Goal: Task Accomplishment & Management: Manage account settings

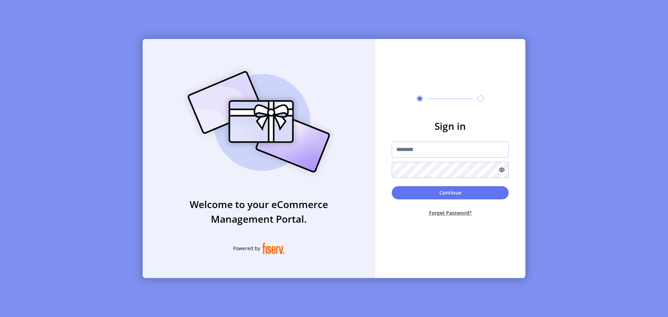
click at [432, 150] on input "text" at bounding box center [450, 150] width 117 height 16
type input "**********"
click at [447, 194] on button "Continue" at bounding box center [450, 192] width 117 height 13
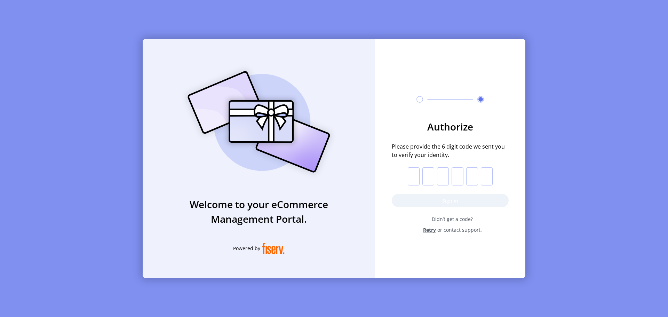
click at [415, 174] on input "text" at bounding box center [414, 176] width 12 height 18
paste input "*"
type input "*"
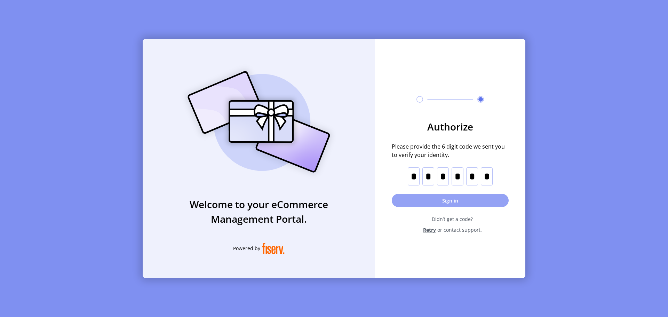
click at [449, 204] on button "Sign in" at bounding box center [450, 200] width 117 height 13
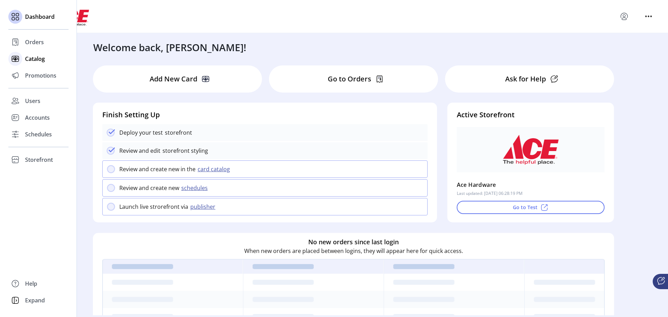
click at [32, 60] on span "Catalog" at bounding box center [35, 59] width 20 height 8
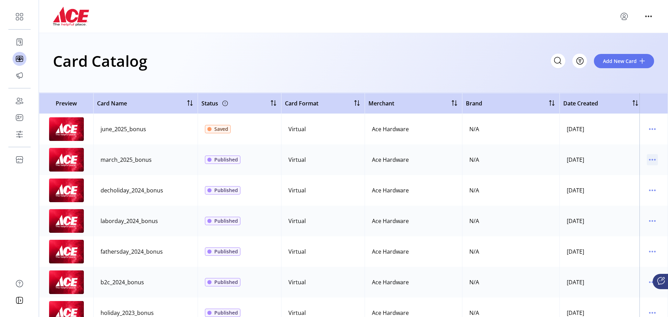
click at [647, 162] on icon "menu" at bounding box center [652, 159] width 11 height 11
click at [632, 176] on span "View Details" at bounding box center [620, 174] width 58 height 6
click at [647, 161] on icon "menu" at bounding box center [652, 159] width 11 height 11
click at [623, 185] on span "Edit Details" at bounding box center [620, 185] width 58 height 6
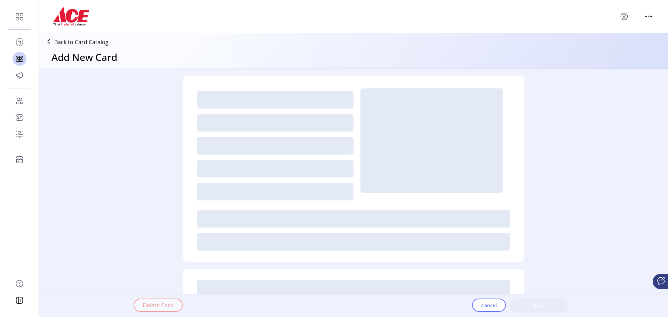
type textarea "**********"
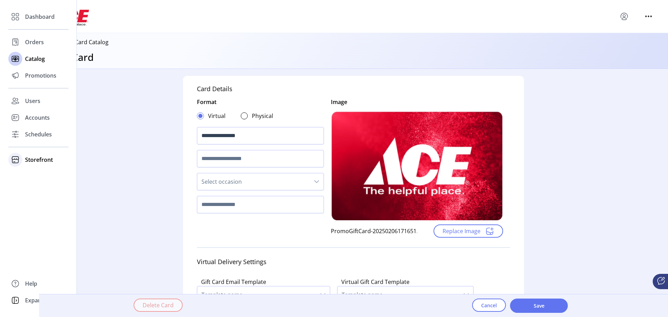
click at [32, 162] on span "Storefront" at bounding box center [39, 160] width 28 height 8
click at [32, 178] on div "Configuration" at bounding box center [38, 173] width 60 height 11
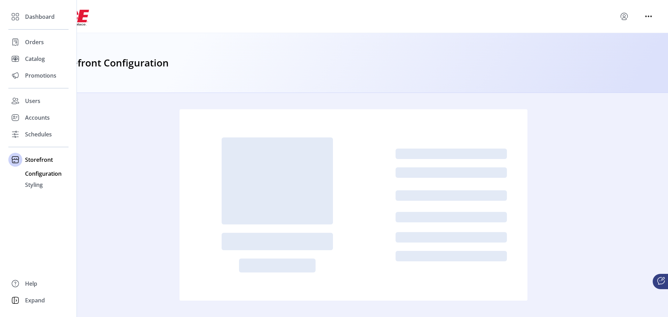
click at [33, 177] on span "Configuration" at bounding box center [43, 173] width 37 height 8
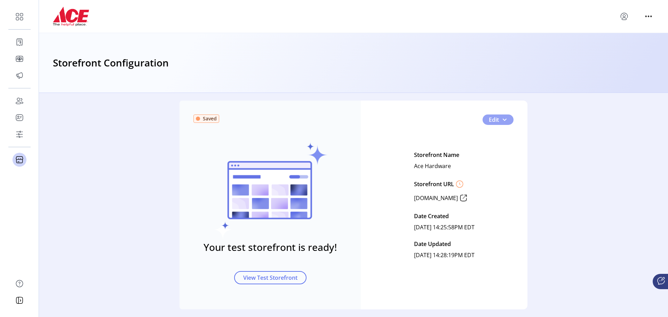
click at [489, 120] on span "Edit" at bounding box center [494, 120] width 10 height 8
click at [500, 154] on span "Feature Settings" at bounding box center [515, 155] width 58 height 6
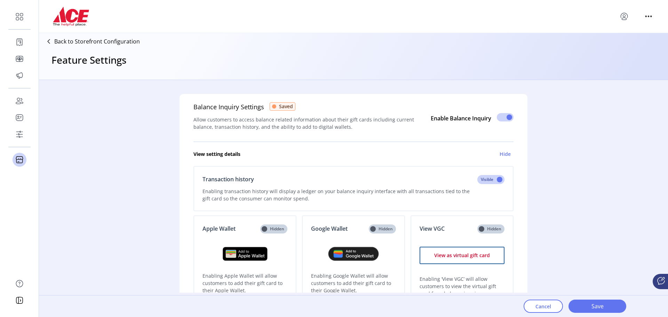
click at [50, 42] on icon at bounding box center [48, 41] width 11 height 11
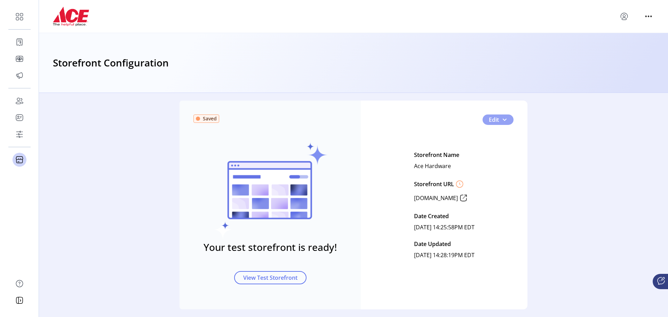
click at [496, 122] on span "Edit" at bounding box center [494, 120] width 10 height 8
click at [502, 133] on span "Storefront Styling" at bounding box center [515, 133] width 58 height 6
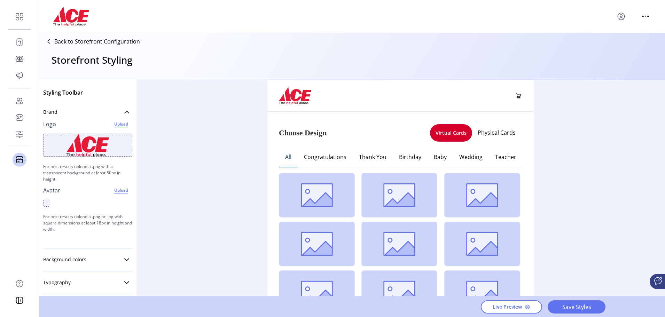
scroll to position [1, 0]
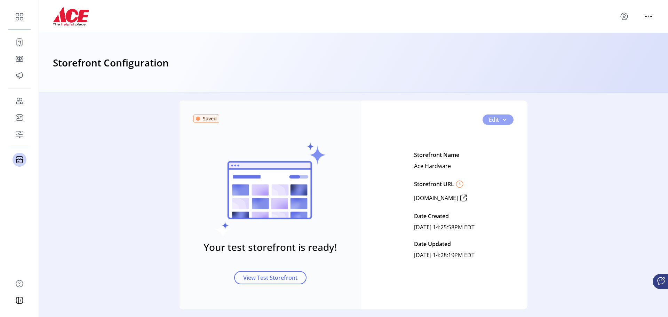
click at [497, 120] on button "Edit" at bounding box center [498, 119] width 31 height 10
click at [499, 143] on span "Card Display Settings" at bounding box center [515, 144] width 58 height 6
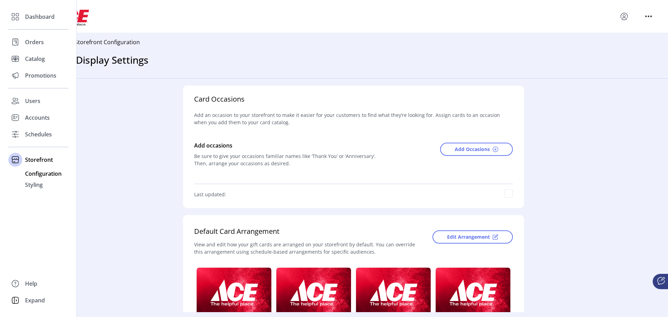
click at [37, 173] on span "Configuration" at bounding box center [43, 173] width 37 height 8
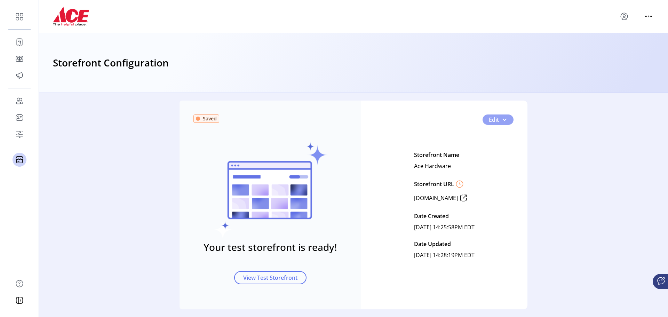
click at [497, 117] on span "Edit" at bounding box center [494, 120] width 10 height 8
click at [498, 156] on span "Feature Settings" at bounding box center [515, 155] width 58 height 6
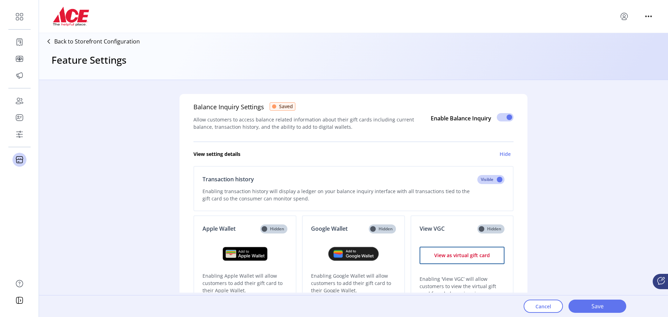
scroll to position [448, 0]
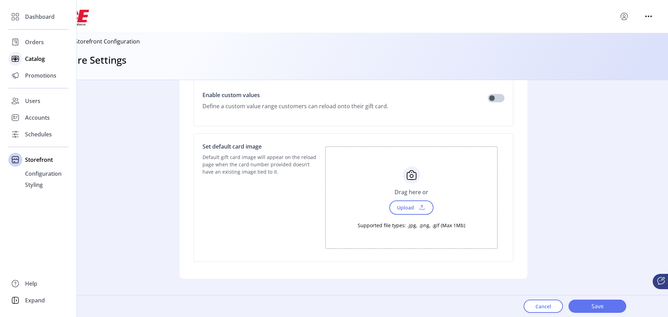
click at [30, 60] on span "Catalog" at bounding box center [35, 59] width 20 height 8
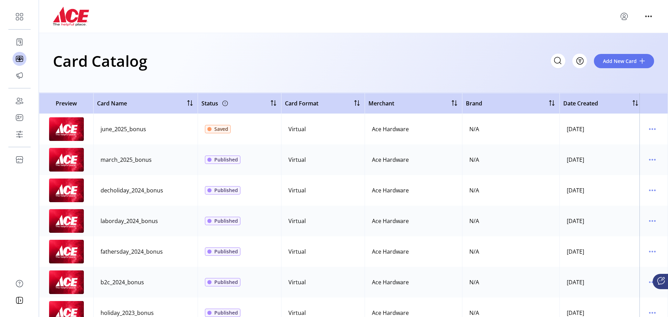
click at [662, 282] on icon at bounding box center [661, 281] width 8 height 8
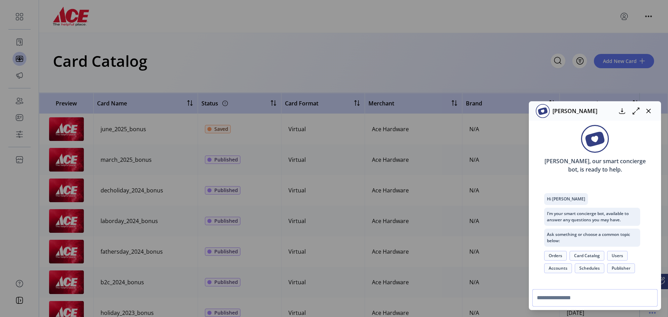
click at [587, 298] on input "text" at bounding box center [594, 297] width 125 height 17
type input "**********"
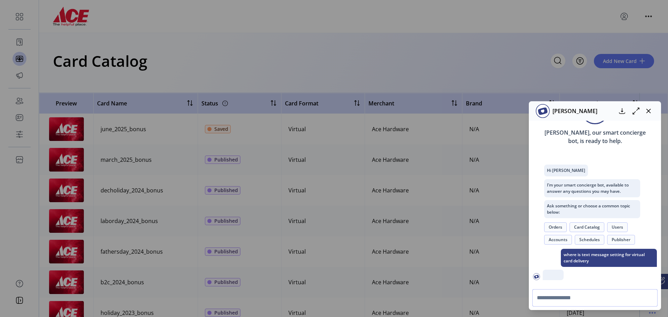
scroll to position [93, 0]
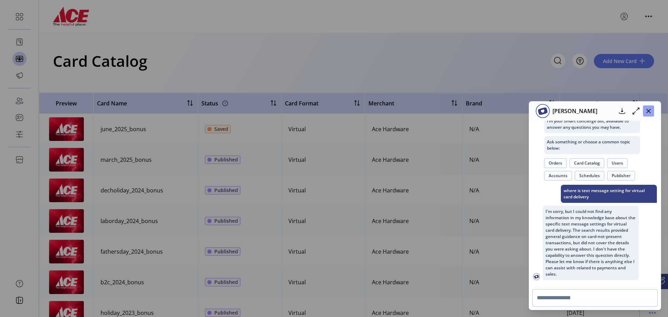
click at [651, 113] on button "button" at bounding box center [648, 110] width 11 height 11
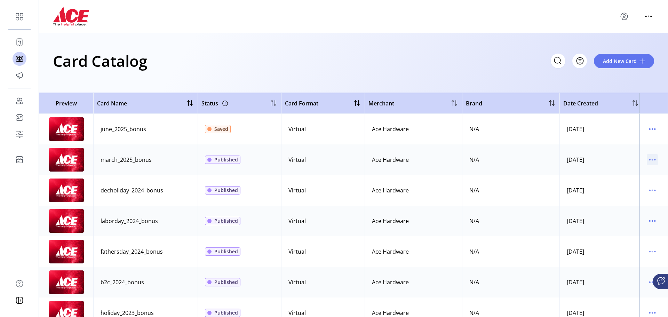
click at [650, 159] on icon "menu" at bounding box center [652, 159] width 11 height 11
click at [628, 186] on span "Edit Details" at bounding box center [620, 185] width 58 height 6
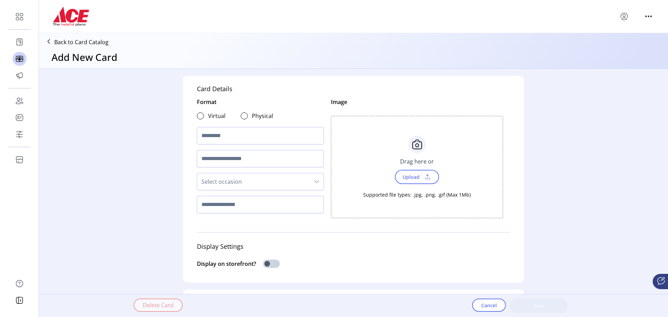
type textarea "**********"
type input "**********"
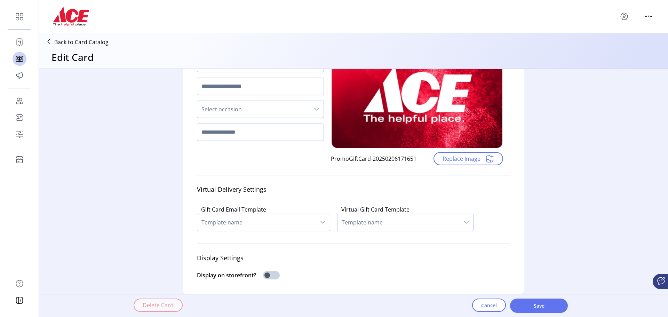
scroll to position [75, 0]
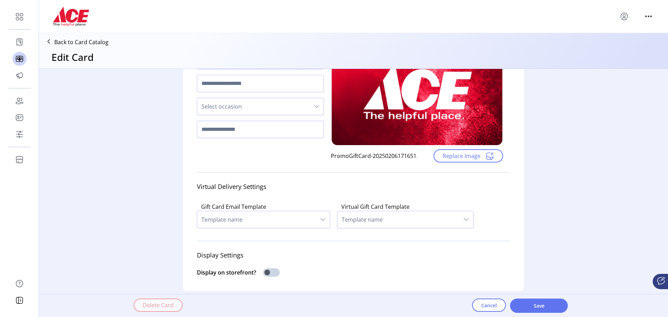
click at [316, 219] on div "dropdown trigger" at bounding box center [323, 219] width 14 height 17
click at [364, 218] on span "Template name" at bounding box center [399, 219] width 122 height 17
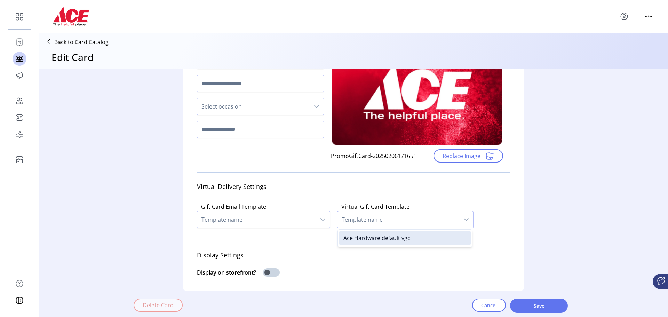
click at [364, 218] on span "Template name" at bounding box center [399, 219] width 122 height 17
click at [303, 219] on span "Template name" at bounding box center [256, 219] width 119 height 17
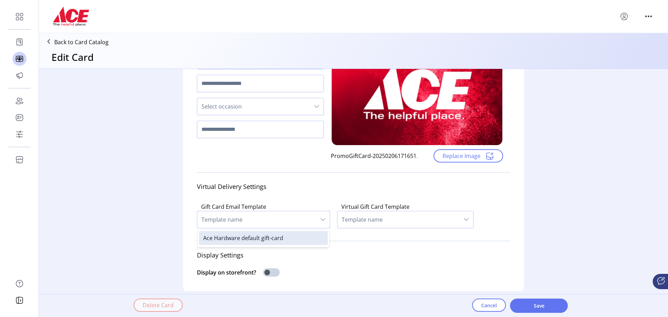
click at [303, 219] on span "Template name" at bounding box center [256, 219] width 119 height 17
click at [271, 222] on span "Template name" at bounding box center [256, 219] width 119 height 17
click at [372, 222] on span "Template name" at bounding box center [399, 219] width 122 height 17
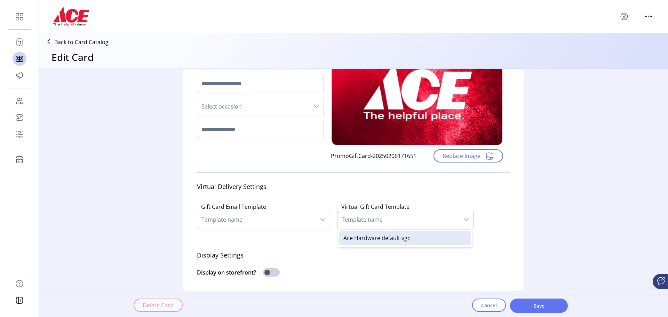
click at [372, 222] on span "Template name" at bounding box center [399, 219] width 122 height 17
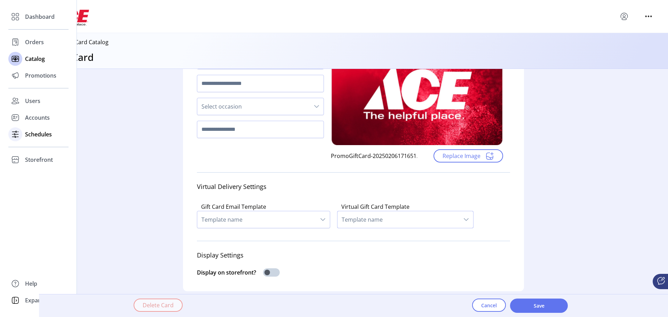
click at [26, 133] on span "Schedules" at bounding box center [38, 134] width 27 height 8
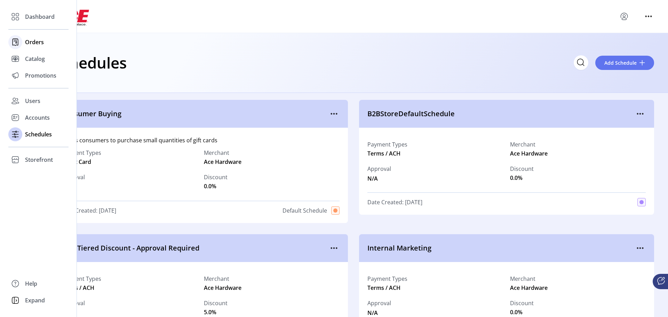
click at [38, 42] on span "Orders" at bounding box center [34, 42] width 19 height 8
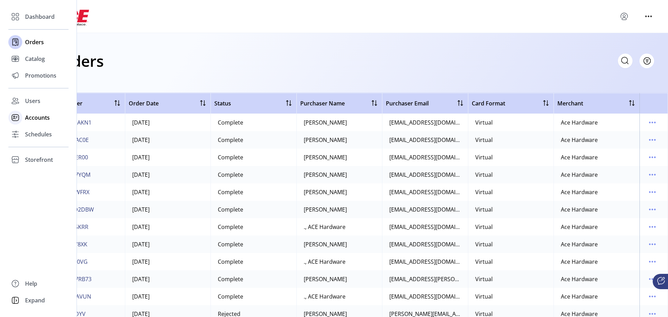
click at [27, 117] on span "Accounts" at bounding box center [37, 117] width 25 height 8
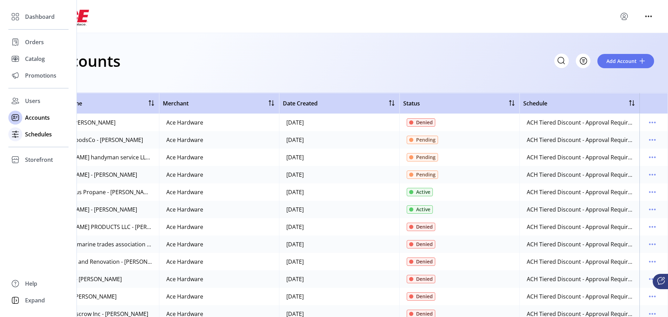
click at [30, 138] on div "Schedules" at bounding box center [38, 134] width 60 height 17
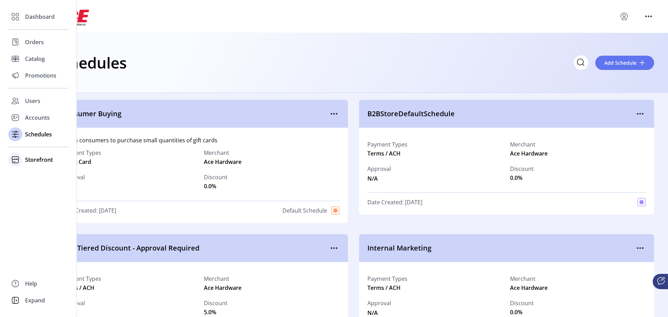
click at [28, 160] on span "Storefront" at bounding box center [39, 160] width 28 height 8
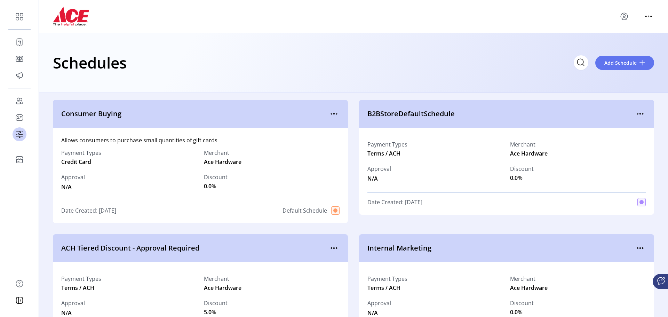
click at [659, 281] on icon at bounding box center [661, 281] width 8 height 8
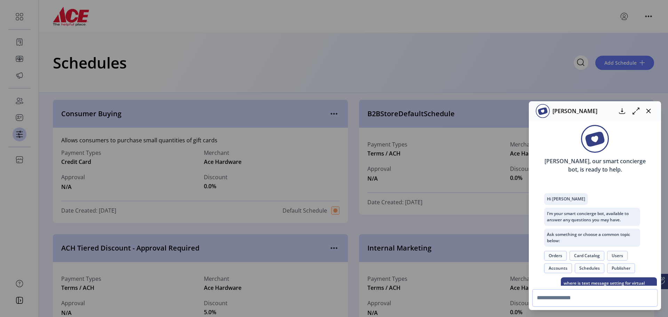
scroll to position [93, 0]
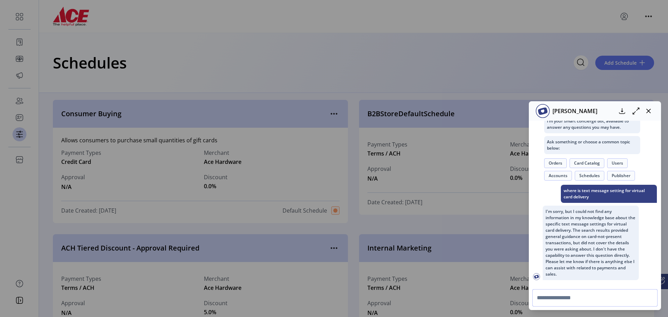
click at [547, 300] on input "text" at bounding box center [594, 297] width 125 height 17
type input "**********"
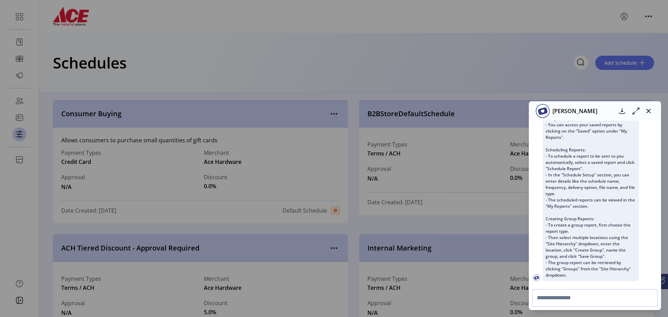
scroll to position [322, 0]
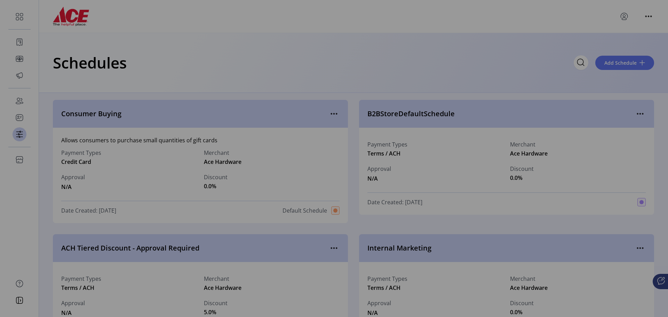
click at [24, 135] on div "[PERSON_NAME] [PERSON_NAME], our smart concierge bot, is ready to help. Hi [PER…" at bounding box center [334, 158] width 668 height 317
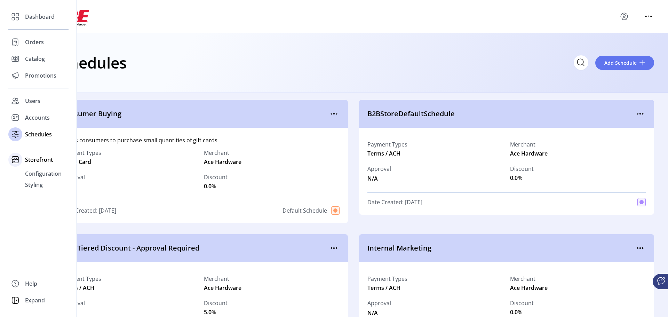
click at [44, 161] on span "Storefront" at bounding box center [39, 160] width 28 height 8
click at [43, 160] on span "Storefront" at bounding box center [39, 160] width 28 height 8
click at [43, 77] on span "Promotions" at bounding box center [40, 75] width 31 height 8
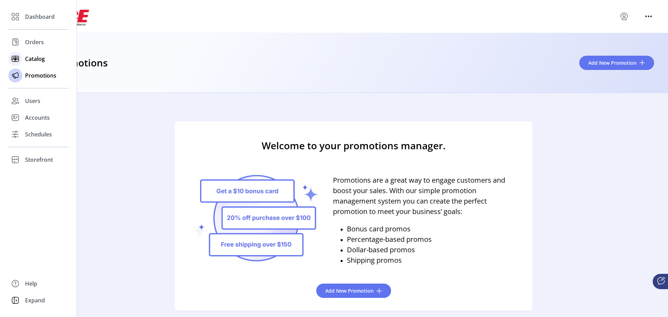
click at [40, 55] on span "Catalog" at bounding box center [35, 59] width 20 height 8
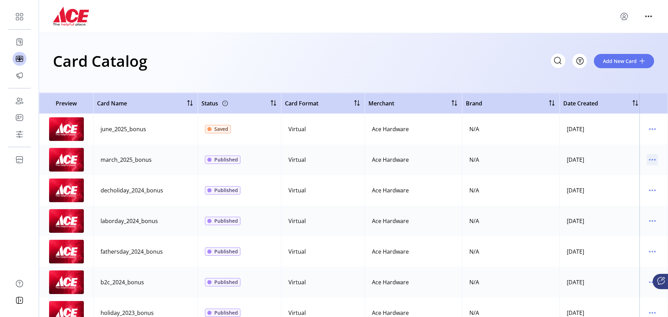
click at [653, 159] on icon "menu" at bounding box center [652, 159] width 11 height 11
click at [627, 186] on span "Edit Details" at bounding box center [620, 185] width 58 height 6
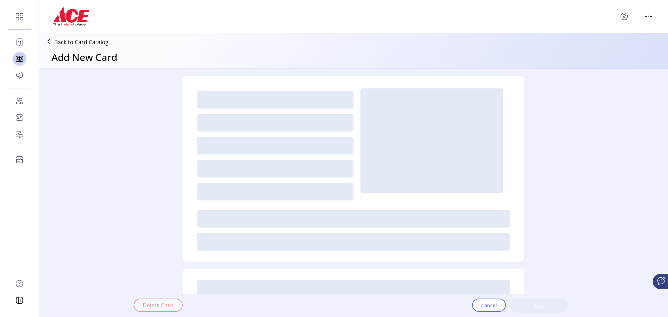
type textarea "**********"
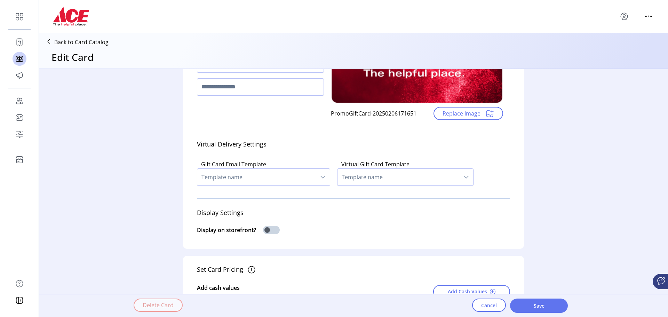
scroll to position [154, 0]
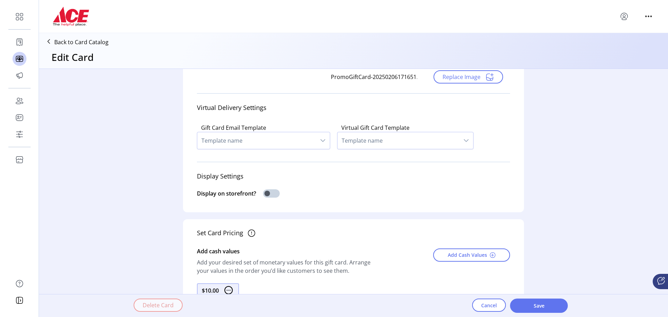
click at [320, 139] on icon "dropdown trigger" at bounding box center [323, 141] width 6 height 6
click at [298, 155] on li "Ace Hardware default gift-card" at bounding box center [263, 159] width 129 height 14
click at [298, 155] on div "Gift Card Email Template Ace Hardware default gift-card Virtual Gift Card Templ…" at bounding box center [353, 137] width 313 height 40
click at [405, 146] on span "Template name" at bounding box center [430, 140] width 118 height 17
click at [405, 156] on span "Ace Hardware default vgc" at bounding box center [410, 159] width 67 height 8
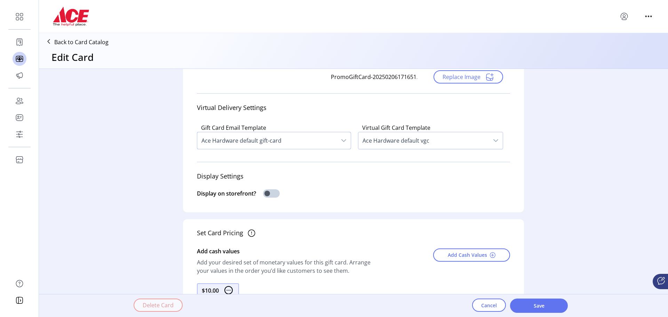
click at [327, 140] on span "Ace Hardware default gift-card" at bounding box center [267, 140] width 140 height 17
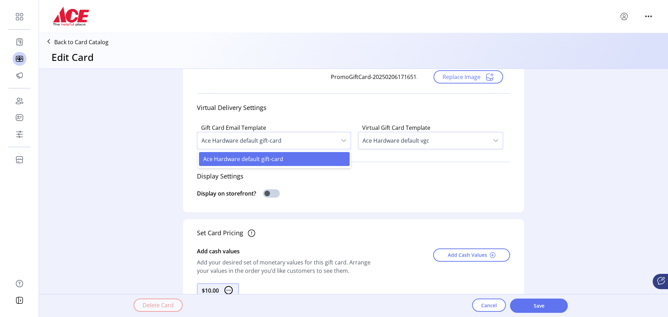
click at [327, 140] on span "Ace Hardware default gift-card" at bounding box center [267, 140] width 140 height 17
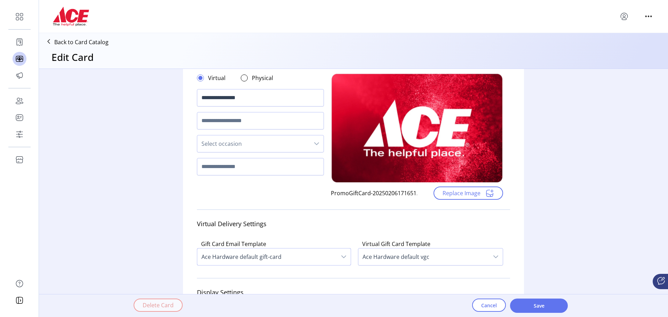
scroll to position [0, 0]
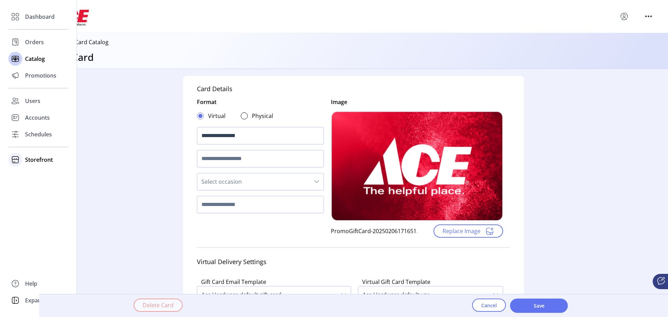
click at [21, 158] on div at bounding box center [15, 160] width 14 height 14
click at [32, 173] on span "Configuration" at bounding box center [43, 173] width 37 height 8
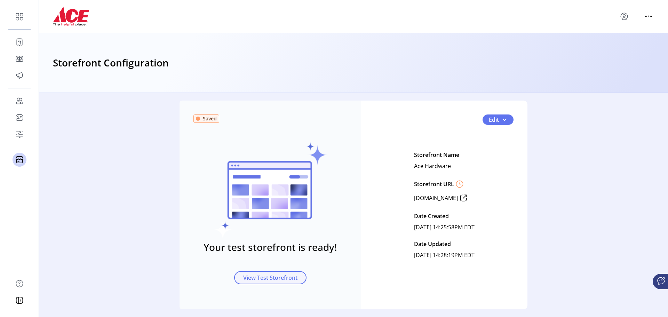
click at [285, 277] on span "View Test Storefront" at bounding box center [270, 278] width 54 height 8
click at [497, 120] on span "Edit" at bounding box center [494, 120] width 10 height 8
click at [499, 142] on span "Card Display Settings" at bounding box center [515, 144] width 58 height 6
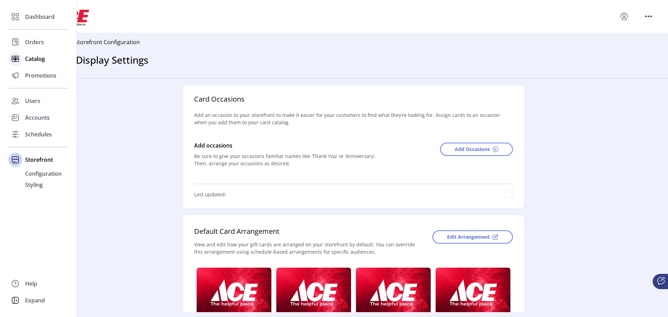
click at [30, 58] on span "Catalog" at bounding box center [35, 59] width 20 height 8
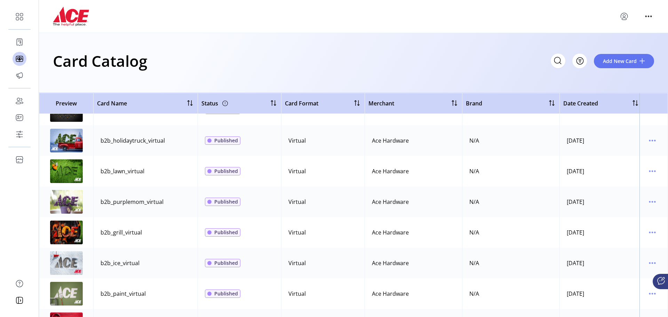
scroll to position [759, 0]
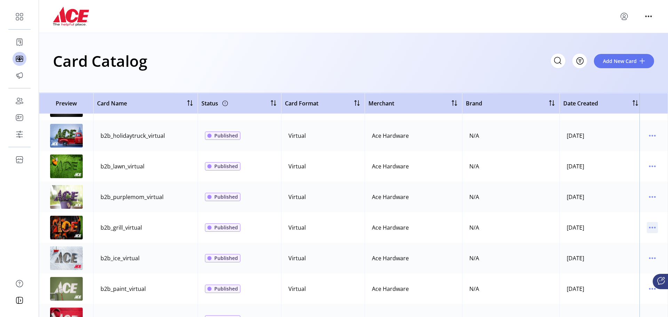
click at [649, 226] on icon "menu" at bounding box center [652, 227] width 11 height 11
click at [634, 251] on span "Edit Details" at bounding box center [620, 252] width 58 height 6
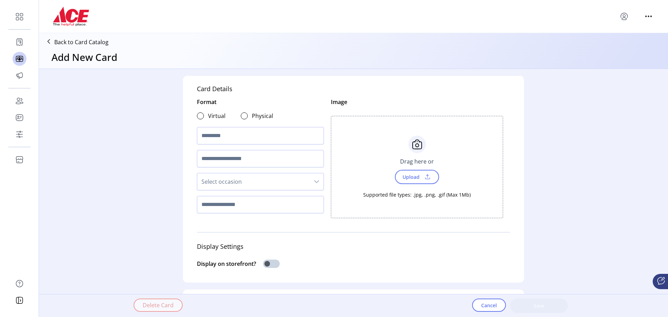
type input "**********"
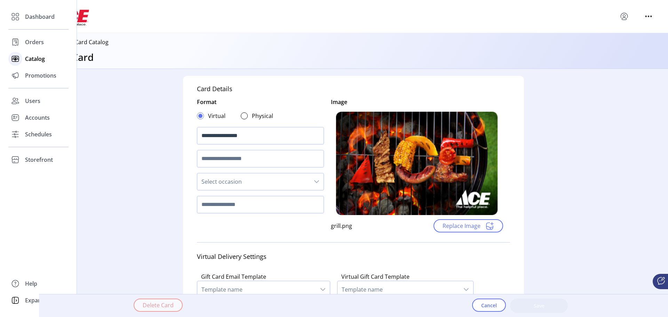
click at [42, 58] on span "Catalog" at bounding box center [35, 59] width 20 height 8
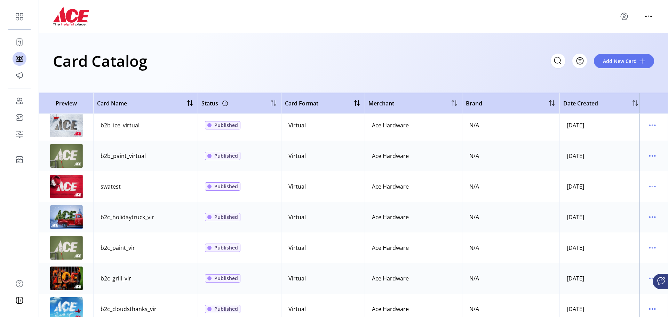
scroll to position [935, 0]
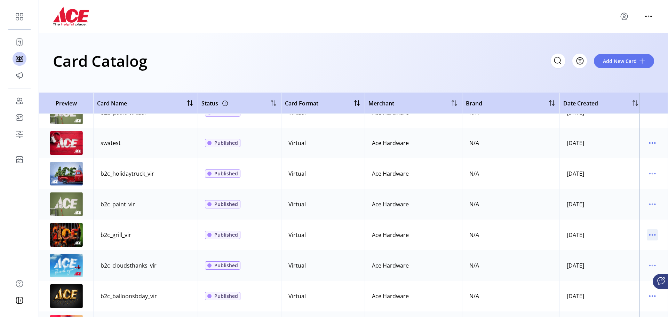
click at [647, 232] on icon "menu" at bounding box center [652, 234] width 11 height 11
click at [627, 257] on span "Edit Details" at bounding box center [620, 260] width 58 height 6
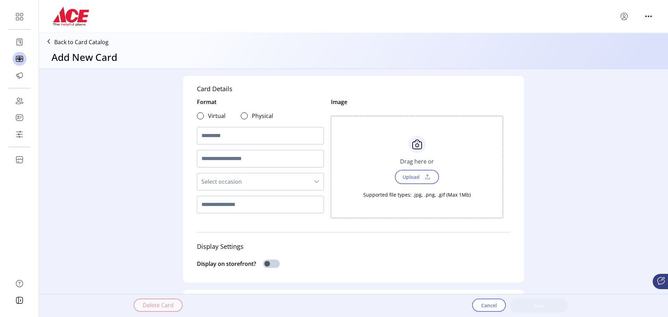
type textarea "**********"
type input "**********"
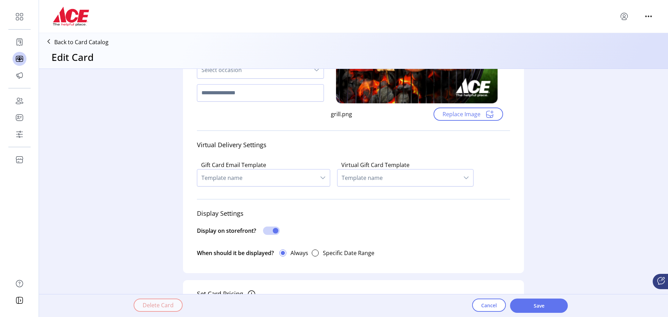
scroll to position [162, 0]
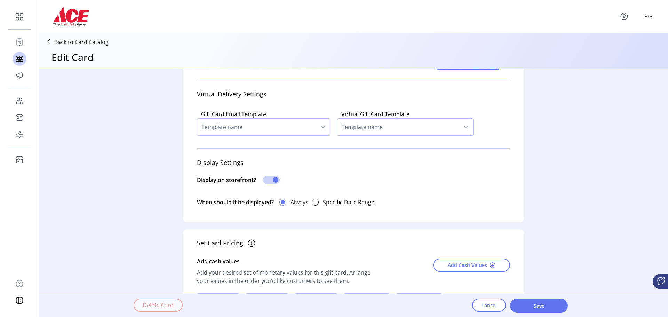
click at [320, 127] on icon "dropdown trigger" at bounding box center [322, 127] width 5 height 3
click at [308, 142] on li "Ace Hardware default gift-card" at bounding box center [263, 145] width 129 height 14
click at [401, 129] on span "Template name" at bounding box center [430, 127] width 118 height 17
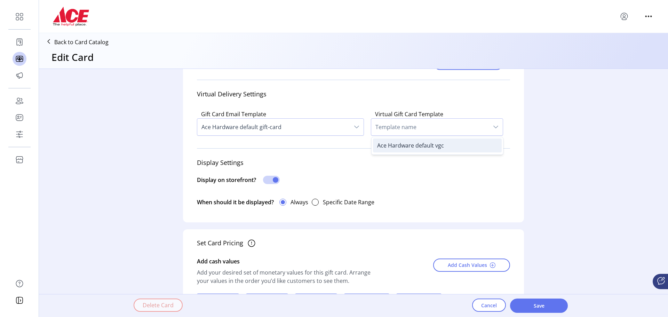
click at [401, 146] on span "Ace Hardware default vgc" at bounding box center [410, 146] width 67 height 8
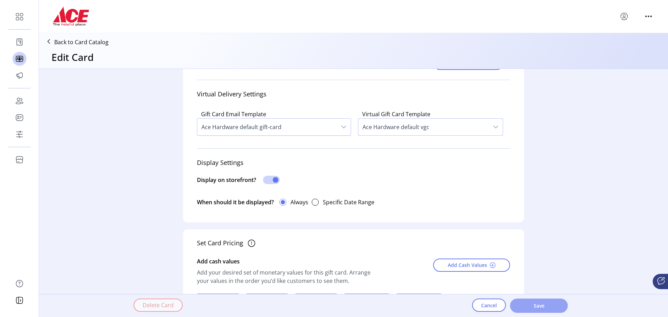
click at [534, 304] on span "Save" at bounding box center [539, 305] width 40 height 7
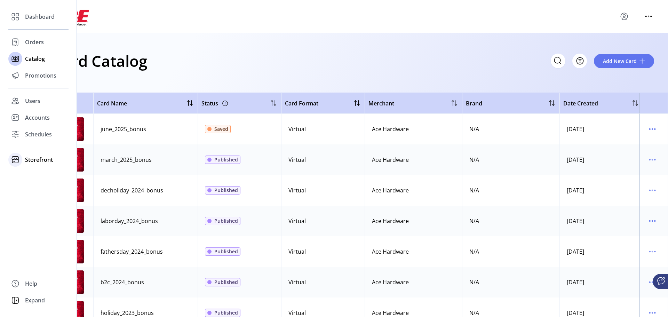
click at [35, 159] on span "Storefront" at bounding box center [39, 160] width 28 height 8
click at [39, 178] on div "Configuration" at bounding box center [38, 173] width 60 height 11
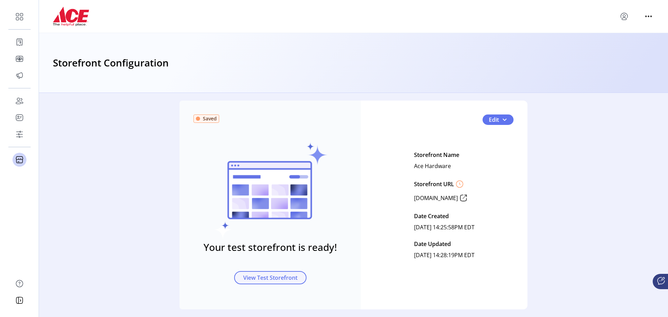
click at [273, 278] on span "View Test Storefront" at bounding box center [270, 278] width 54 height 8
click at [504, 118] on span "button" at bounding box center [505, 120] width 6 height 6
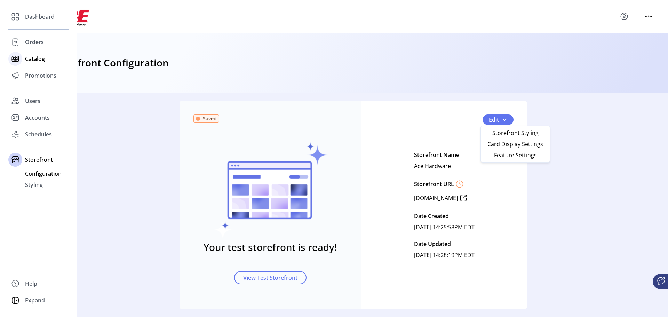
click at [28, 59] on span "Catalog" at bounding box center [35, 59] width 20 height 8
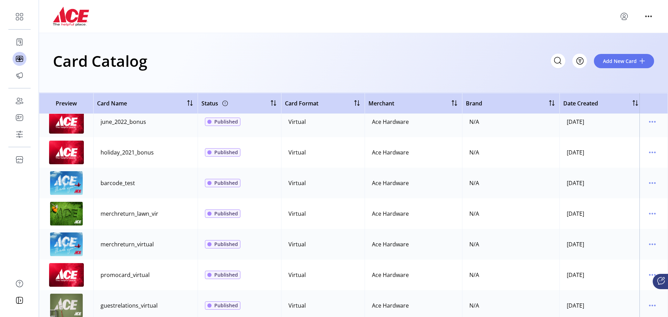
scroll to position [409, 0]
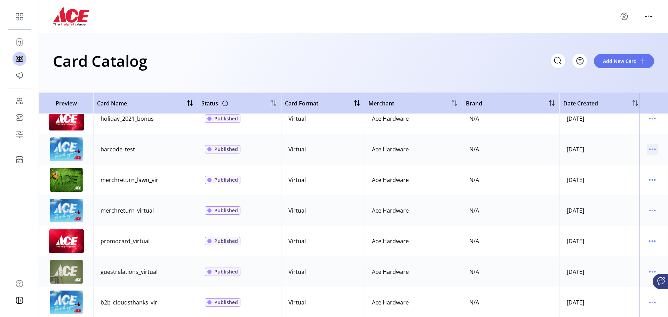
click at [648, 148] on icon "menu" at bounding box center [652, 149] width 11 height 11
click at [628, 176] on span "Edit Details" at bounding box center [620, 174] width 58 height 6
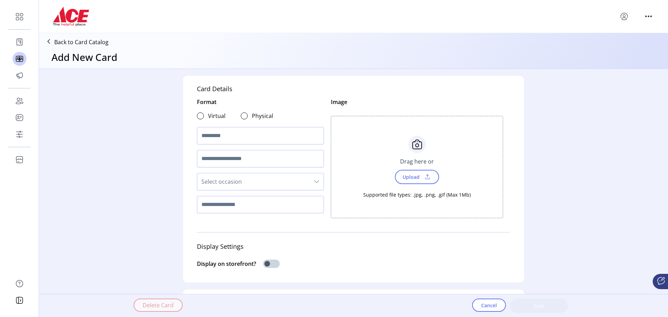
type input "**********"
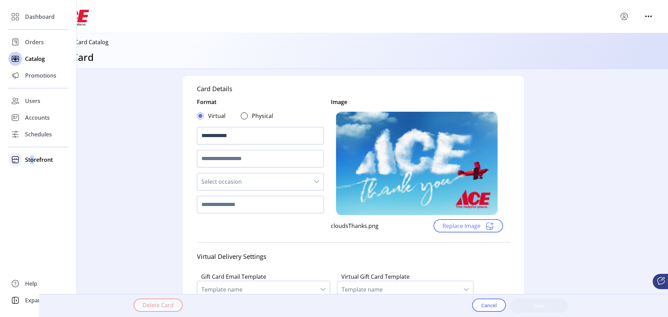
click at [32, 160] on span "Storefront" at bounding box center [39, 160] width 28 height 8
click at [43, 175] on span "Configuration" at bounding box center [43, 173] width 37 height 8
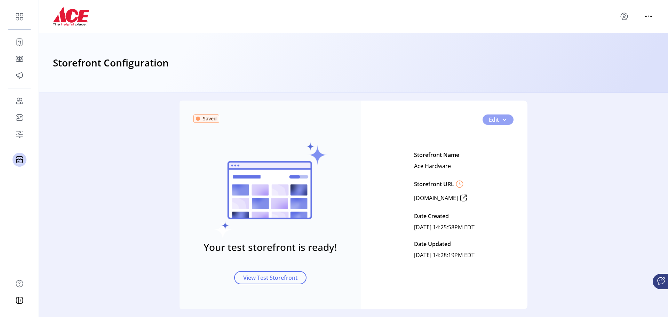
click at [502, 117] on span "button" at bounding box center [505, 120] width 6 height 6
click at [508, 143] on span "Card Display Settings" at bounding box center [515, 144] width 58 height 6
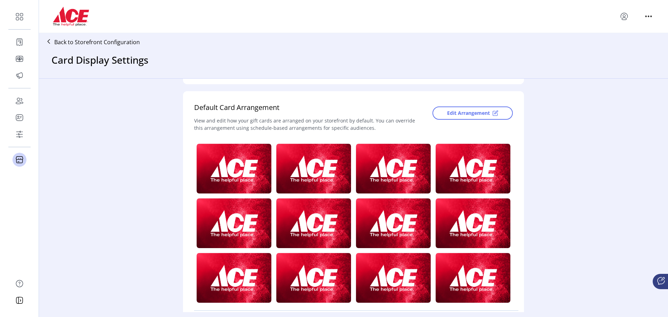
scroll to position [146, 0]
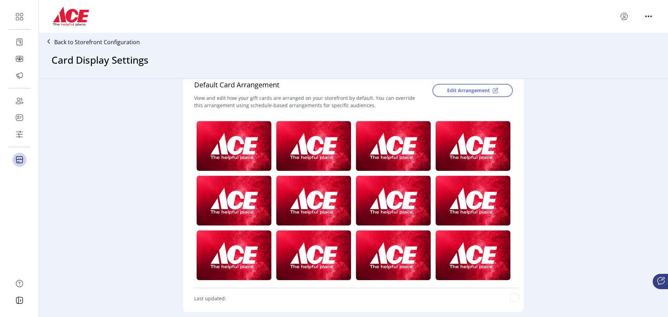
click at [572, 291] on div "Card Occasions Add an occasion to your storefront to make it easier for your cu…" at bounding box center [353, 195] width 629 height 233
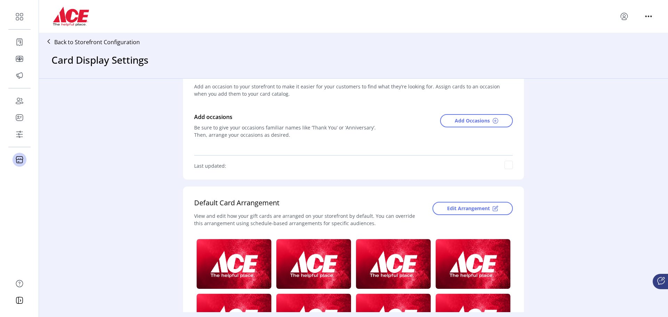
scroll to position [0, 0]
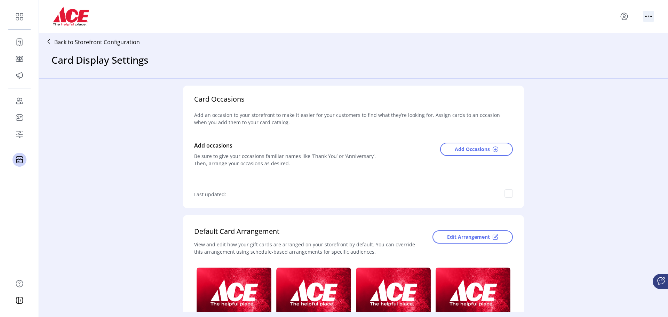
click at [652, 16] on icon "menu" at bounding box center [651, 16] width 1 height 1
click at [454, 239] on span "Edit Arrangement" at bounding box center [468, 236] width 43 height 7
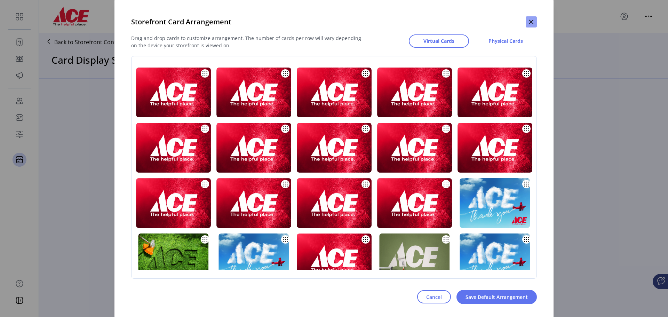
click at [533, 21] on icon "button" at bounding box center [532, 22] width 6 height 6
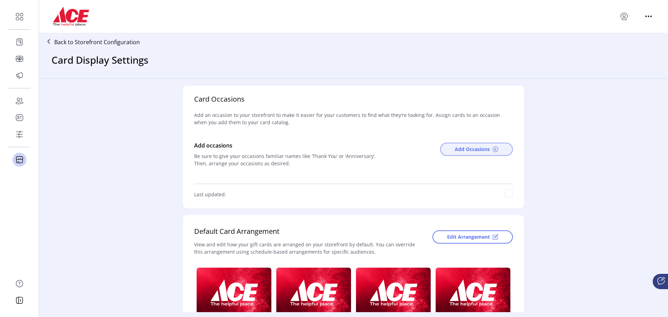
click at [472, 150] on span "Add Occasions" at bounding box center [472, 148] width 35 height 7
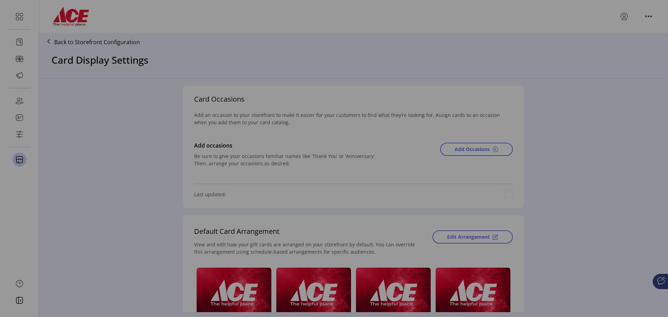
click at [501, 160] on div "Add Occasions Click to add Save" at bounding box center [334, 158] width 668 height 317
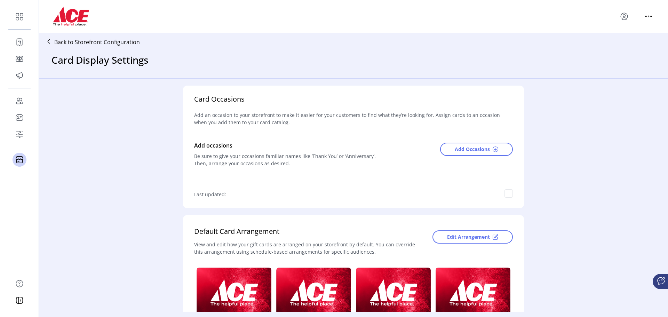
click at [104, 45] on p "Back to Storefront Configuration" at bounding box center [97, 42] width 86 height 8
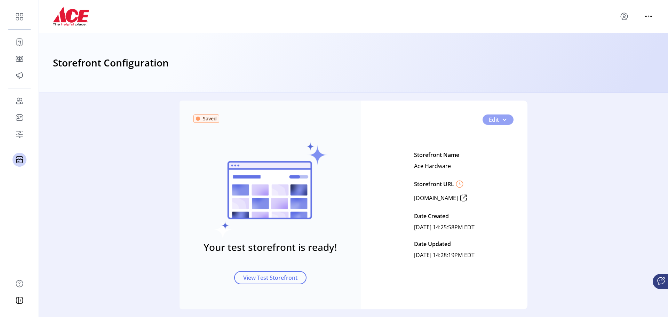
click at [502, 121] on span "button" at bounding box center [505, 120] width 6 height 6
click at [500, 156] on span "Feature Settings" at bounding box center [515, 155] width 58 height 6
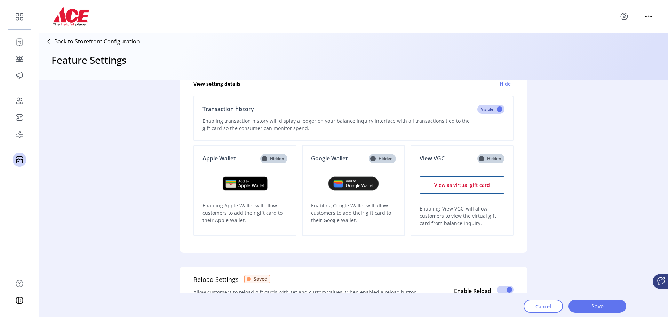
scroll to position [61, 0]
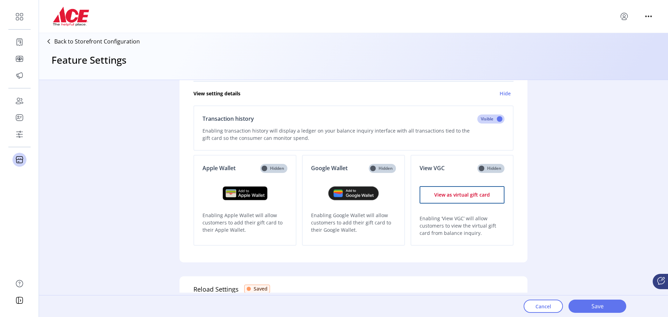
drag, startPoint x: 660, startPoint y: 129, endPoint x: 664, endPoint y: 113, distance: 16.0
click at [664, 113] on div "Balance Inquiry Settings Saved Allow customers to access balance related inform…" at bounding box center [353, 186] width 629 height 213
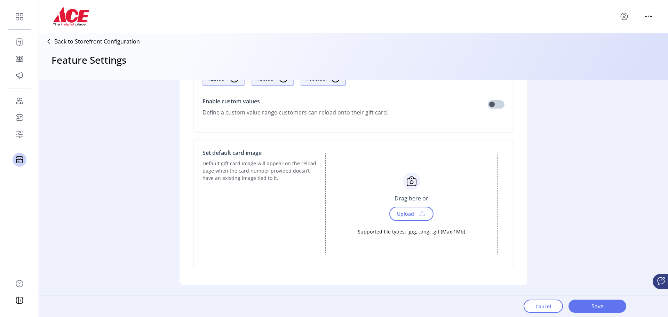
scroll to position [448, 0]
